Goal: Navigation & Orientation: Understand site structure

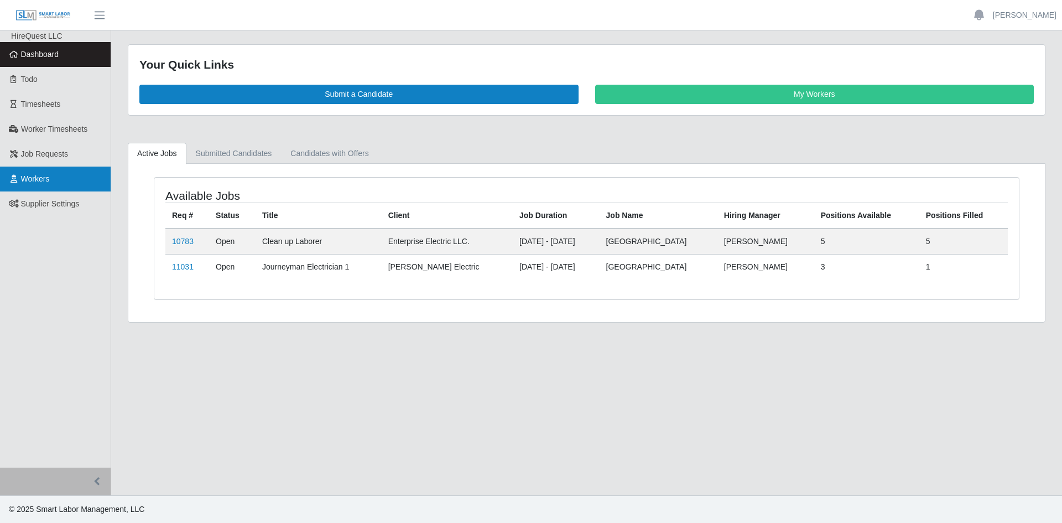
click at [47, 180] on span "Workers" at bounding box center [35, 178] width 29 height 9
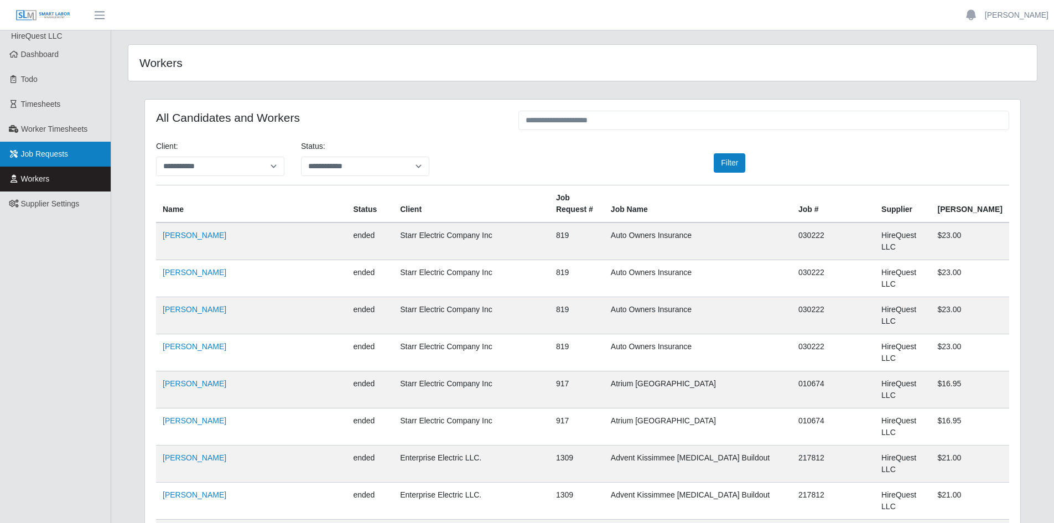
click at [41, 155] on span "Job Requests" at bounding box center [45, 153] width 48 height 9
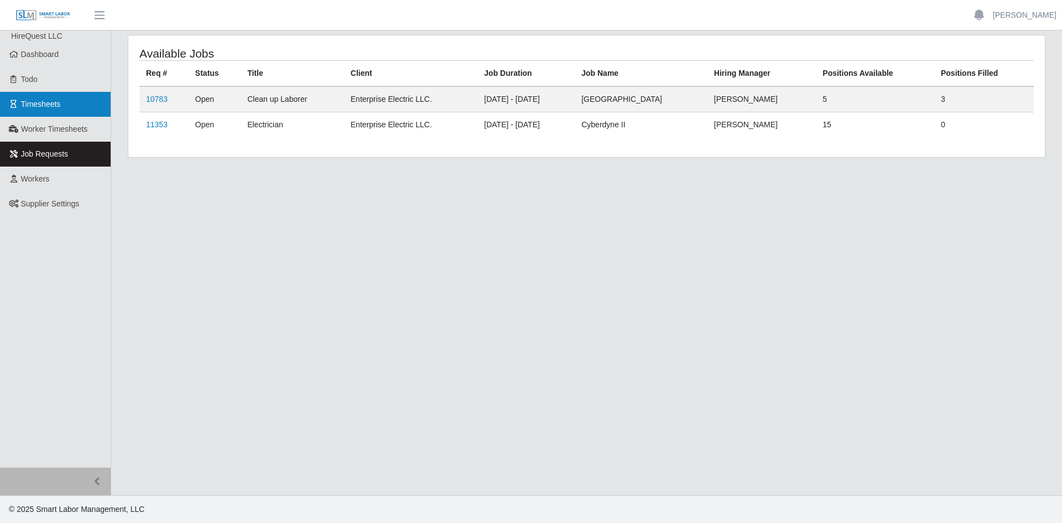
click at [37, 103] on span "Timesheets" at bounding box center [41, 104] width 40 height 9
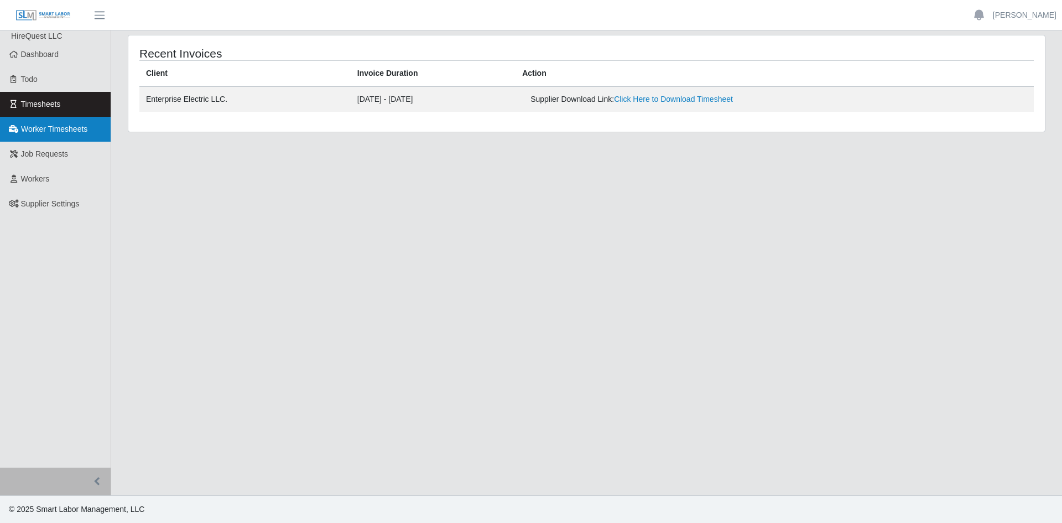
click at [37, 133] on span "Worker Timesheets" at bounding box center [54, 128] width 66 height 9
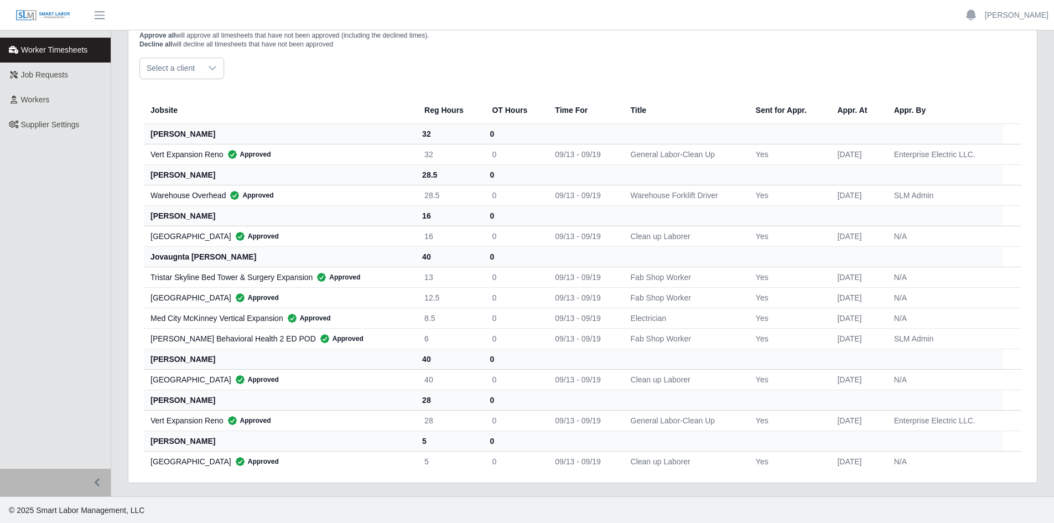
scroll to position [80, 0]
